Goal: Find specific page/section: Find specific page/section

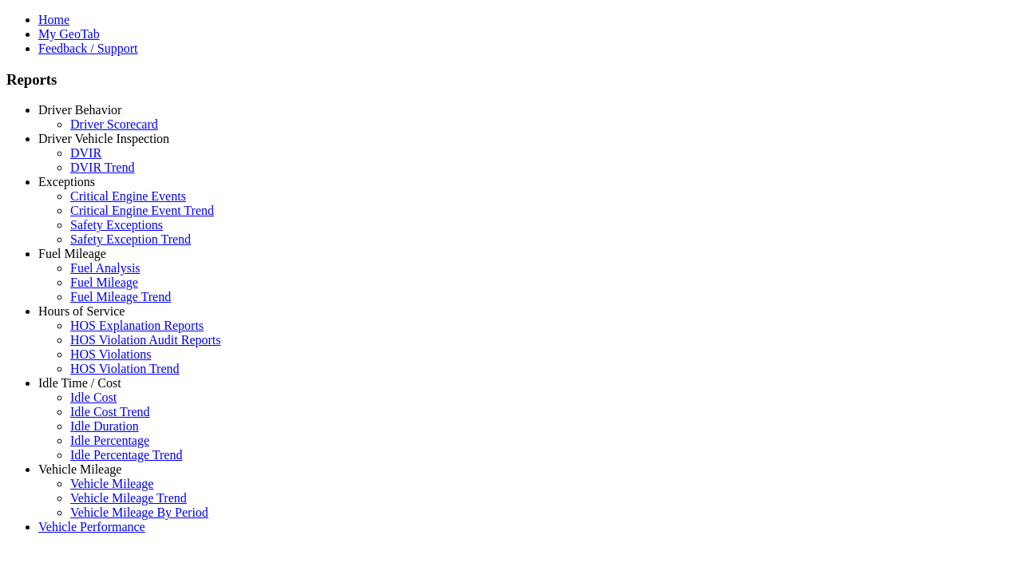
click at [92, 117] on link "Driver Behavior" at bounding box center [79, 110] width 83 height 14
click at [104, 131] on link "Driver Scorecard" at bounding box center [114, 124] width 88 height 14
